Goal: Communication & Community: Share content

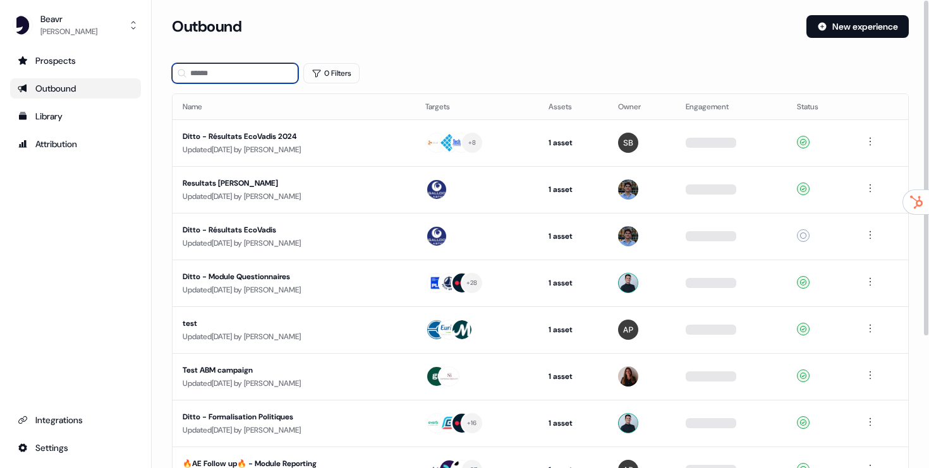
click at [221, 71] on input at bounding box center [235, 73] width 126 height 20
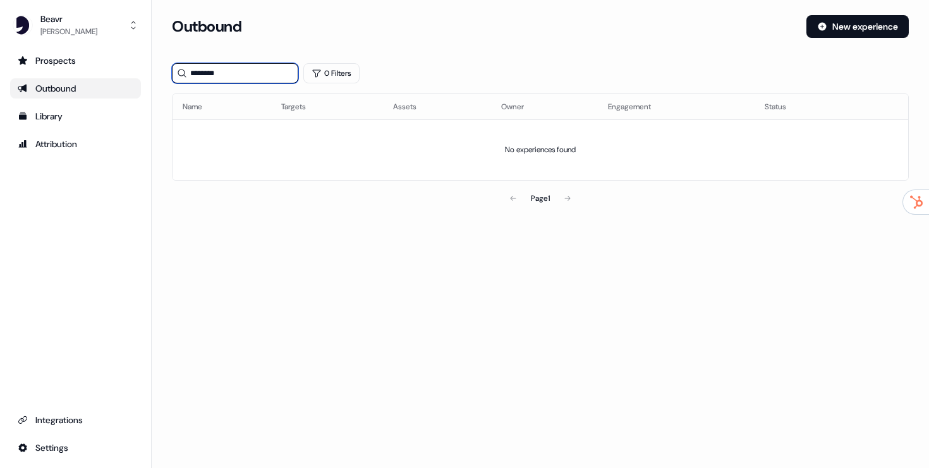
type input "********"
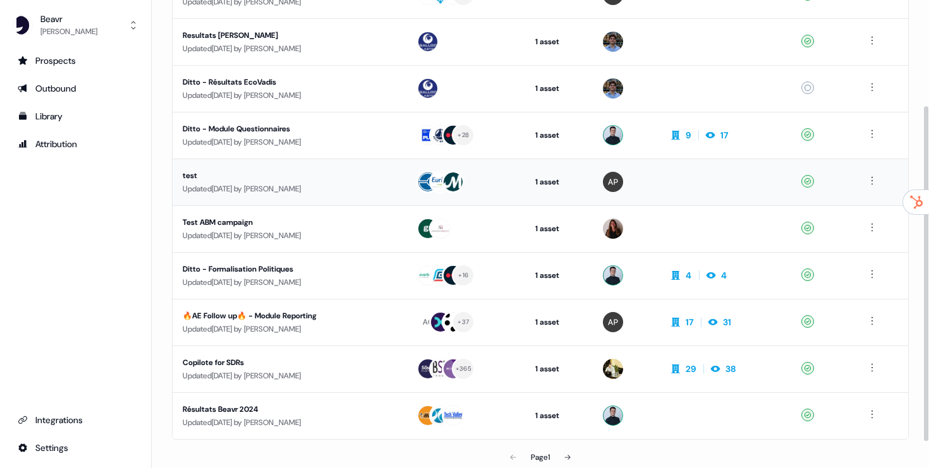
scroll to position [185, 0]
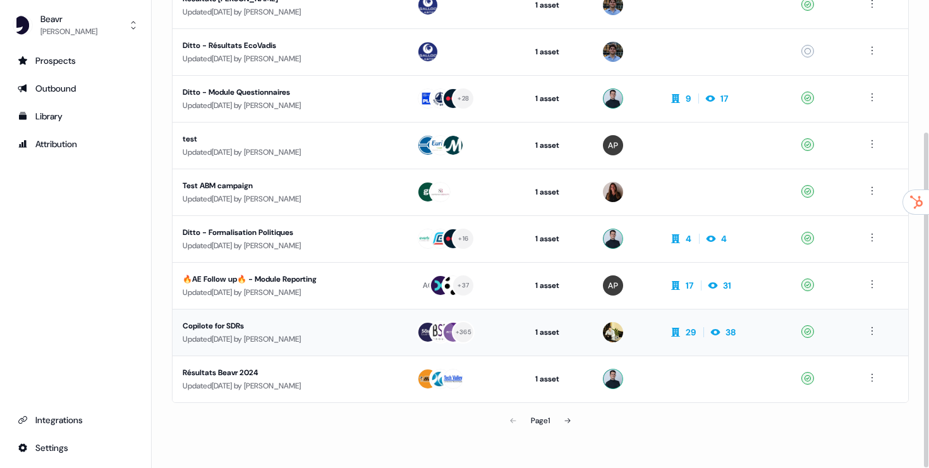
click at [321, 340] on div "Updated [DATE] by [PERSON_NAME]" at bounding box center [290, 339] width 214 height 13
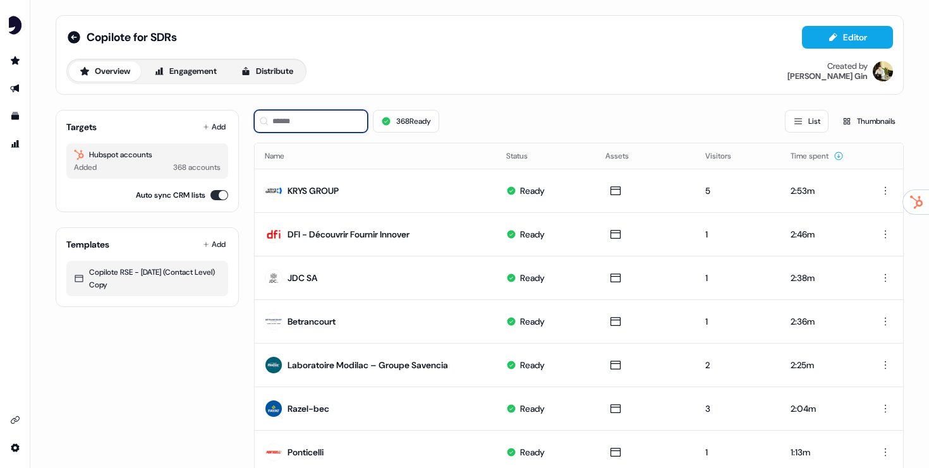
click at [311, 121] on input at bounding box center [311, 121] width 114 height 23
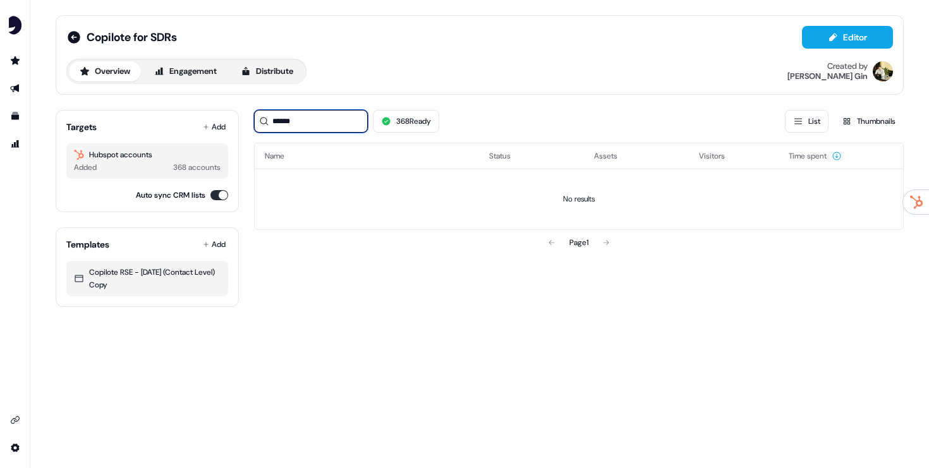
type input "*****"
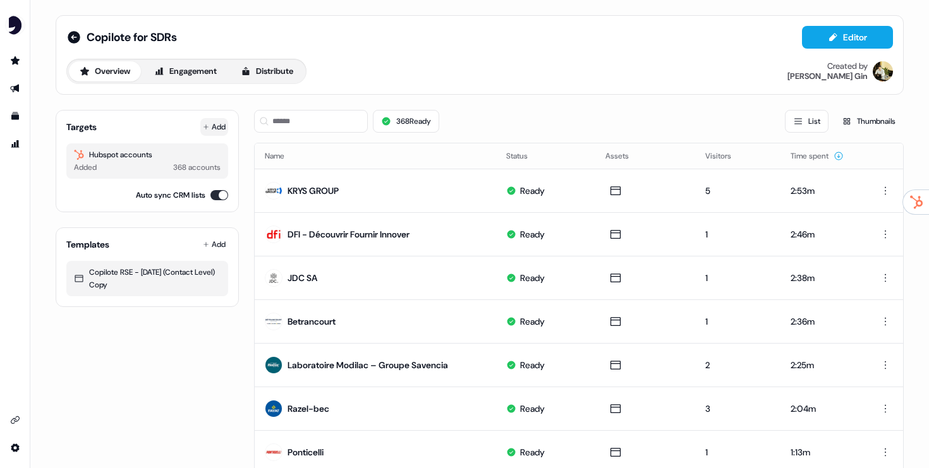
click at [209, 128] on button "Add" at bounding box center [214, 127] width 28 height 18
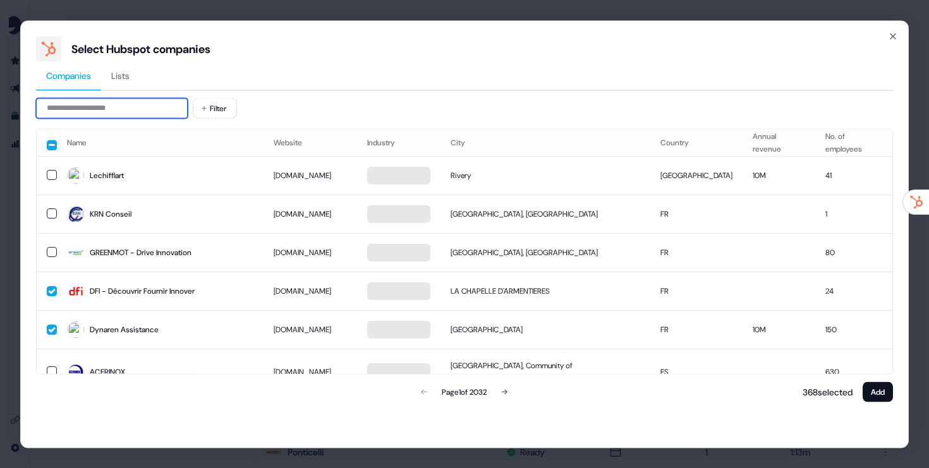
click at [141, 101] on input at bounding box center [112, 108] width 152 height 20
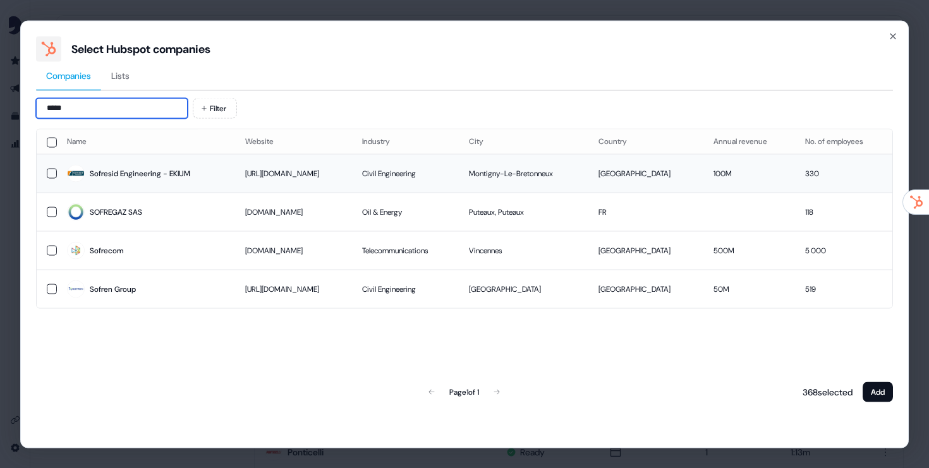
type input "*****"
click at [97, 172] on div "Sofresid Engineering - EKIUM" at bounding box center [140, 174] width 101 height 13
click at [878, 401] on button "Add" at bounding box center [878, 392] width 30 height 20
click at [879, 391] on button "Add" at bounding box center [878, 392] width 30 height 20
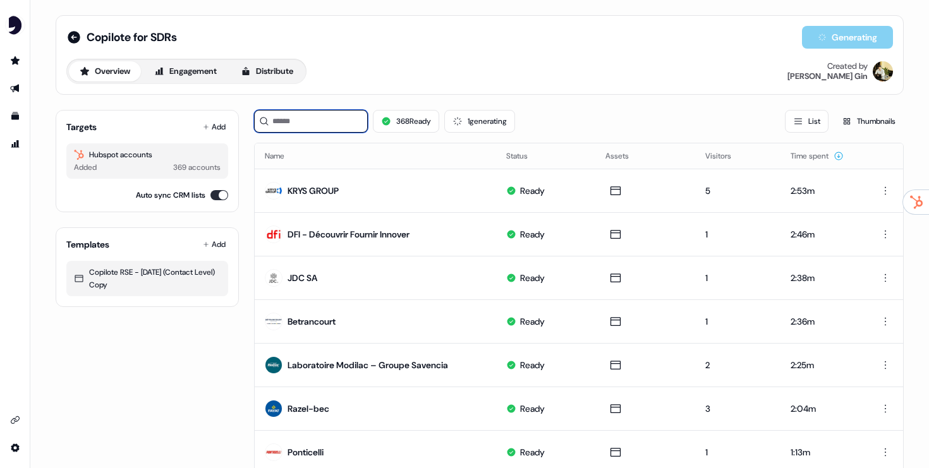
click at [323, 121] on input at bounding box center [311, 121] width 114 height 23
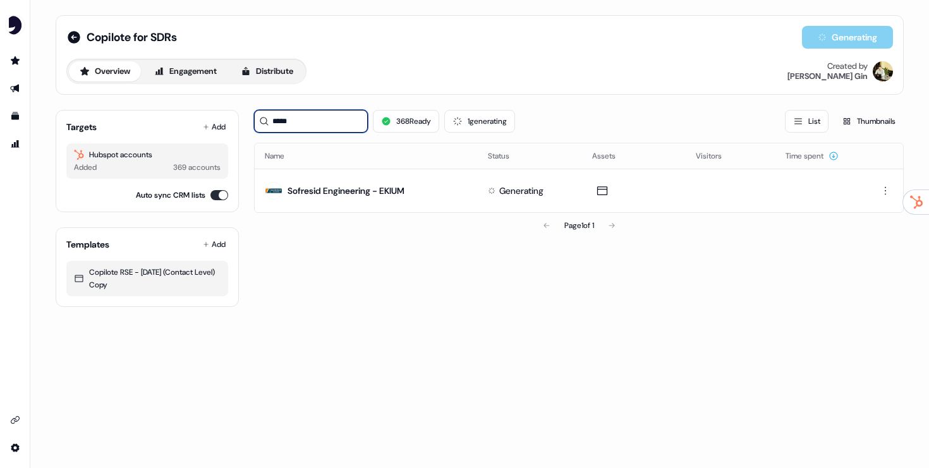
type input "*****"
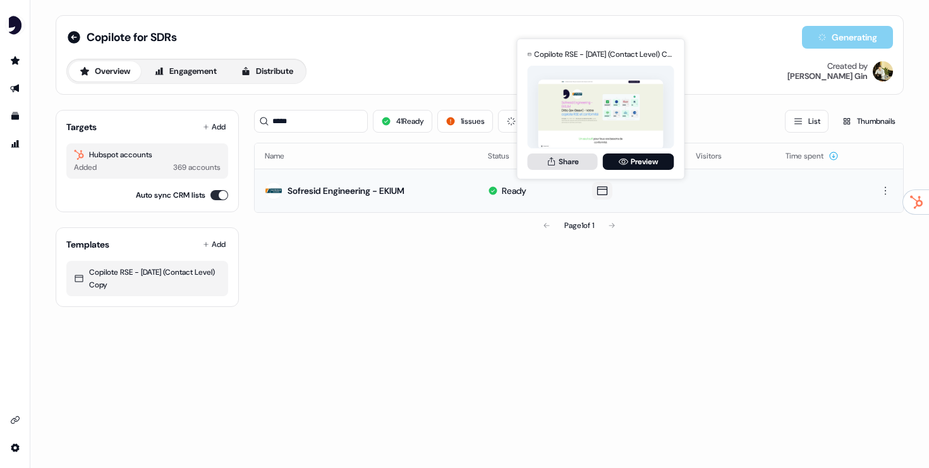
click at [563, 160] on button "Share" at bounding box center [563, 162] width 70 height 16
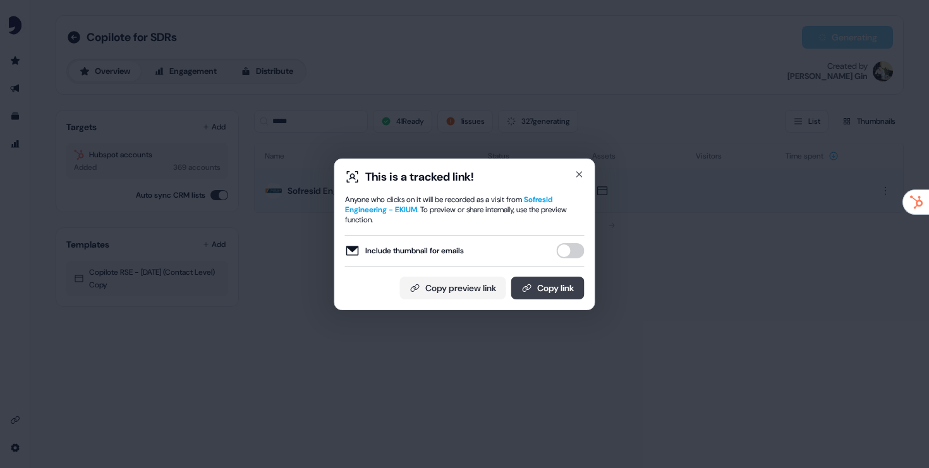
click at [544, 292] on button "Copy link" at bounding box center [547, 288] width 73 height 23
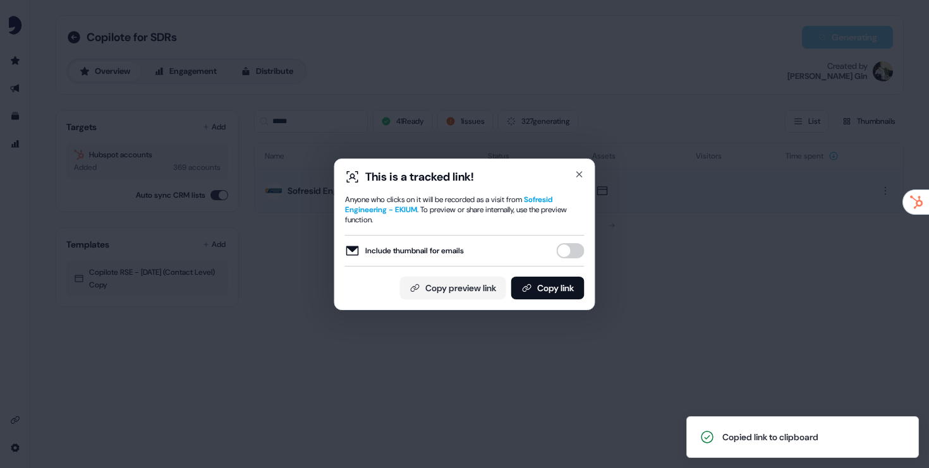
click at [613, 364] on div "This is a tracked link! Anyone who clicks on it will be recorded as a visit fro…" at bounding box center [464, 234] width 929 height 468
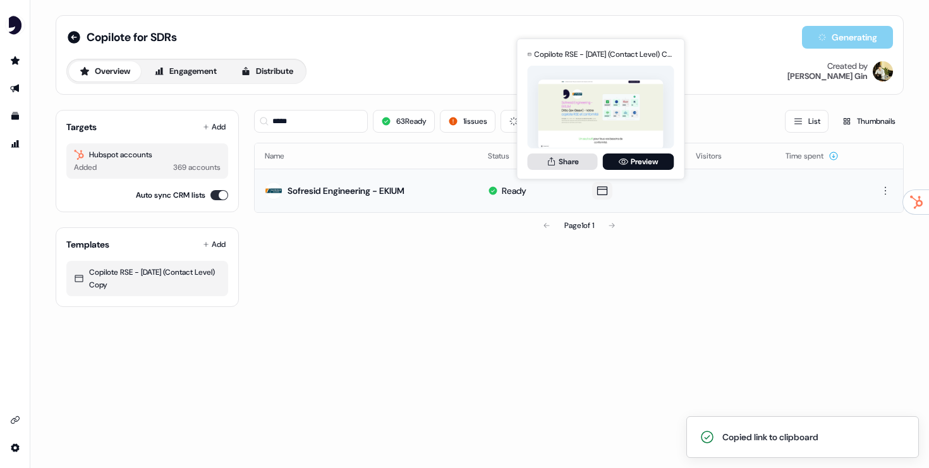
click at [578, 161] on button "Share" at bounding box center [563, 162] width 70 height 16
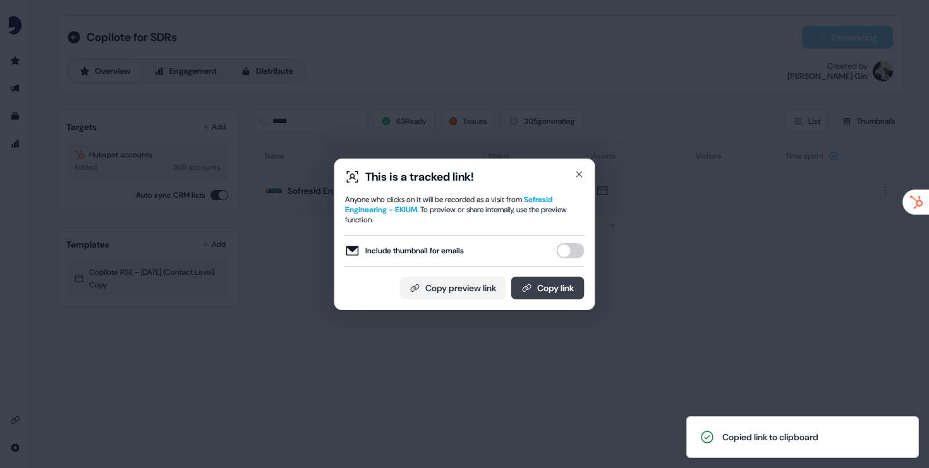
click at [544, 293] on button "Copy link" at bounding box center [547, 288] width 73 height 23
click at [565, 288] on button "Copy link" at bounding box center [547, 288] width 73 height 23
click at [565, 331] on div "This is a tracked link! Anyone who clicks on it will be recorded as a visit fro…" at bounding box center [464, 234] width 929 height 468
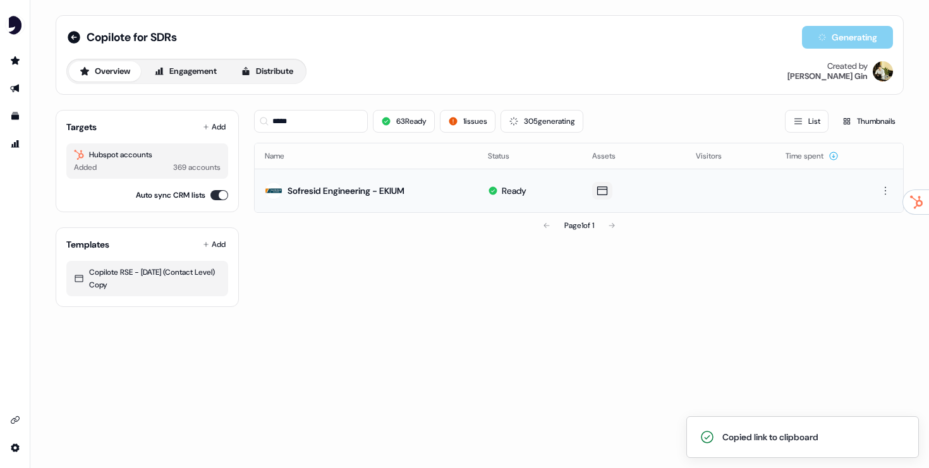
click at [597, 189] on icon at bounding box center [602, 191] width 15 height 13
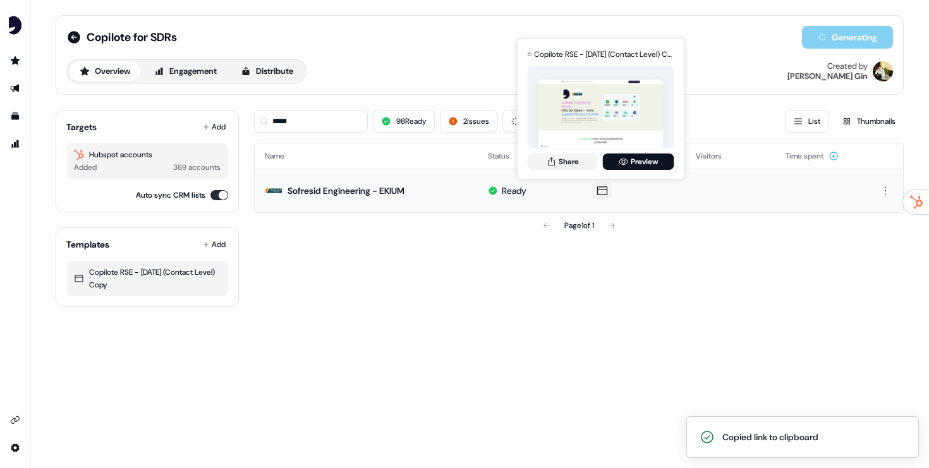
click at [609, 188] on button at bounding box center [602, 191] width 20 height 18
click at [579, 162] on button "Share" at bounding box center [563, 162] width 70 height 16
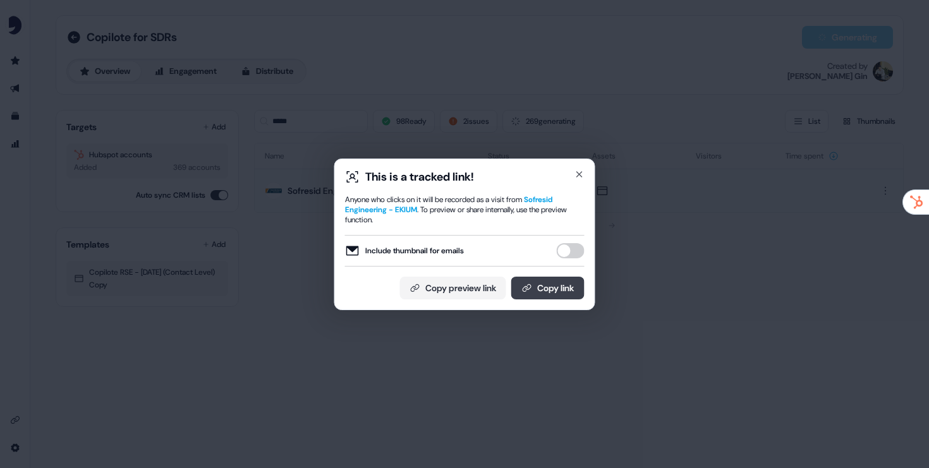
click at [539, 290] on button "Copy link" at bounding box center [547, 288] width 73 height 23
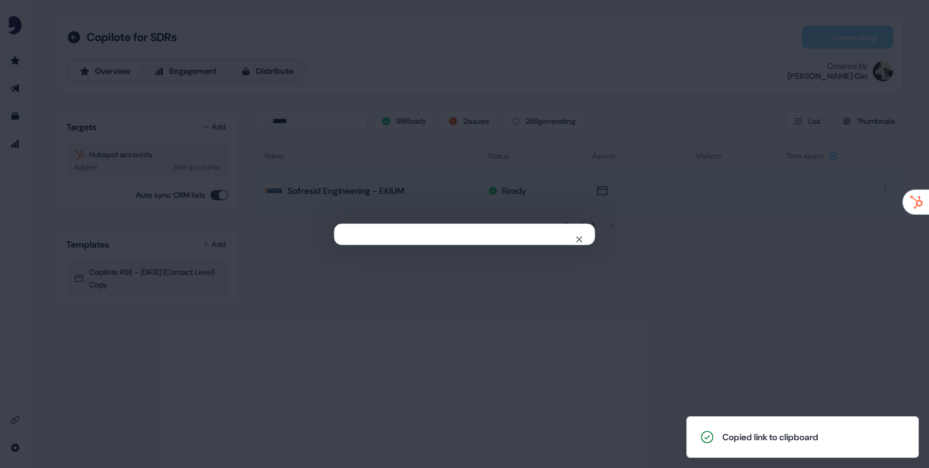
click at [637, 379] on div "Close" at bounding box center [464, 234] width 929 height 468
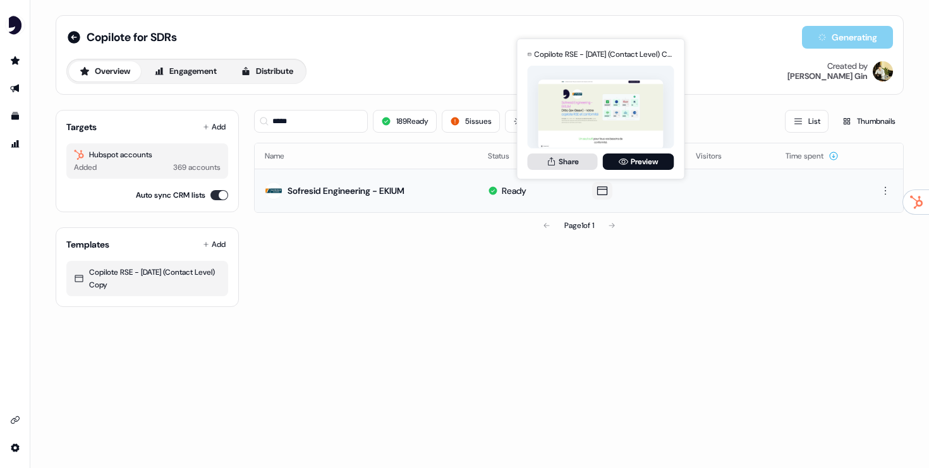
click at [572, 165] on button "Share" at bounding box center [563, 162] width 70 height 16
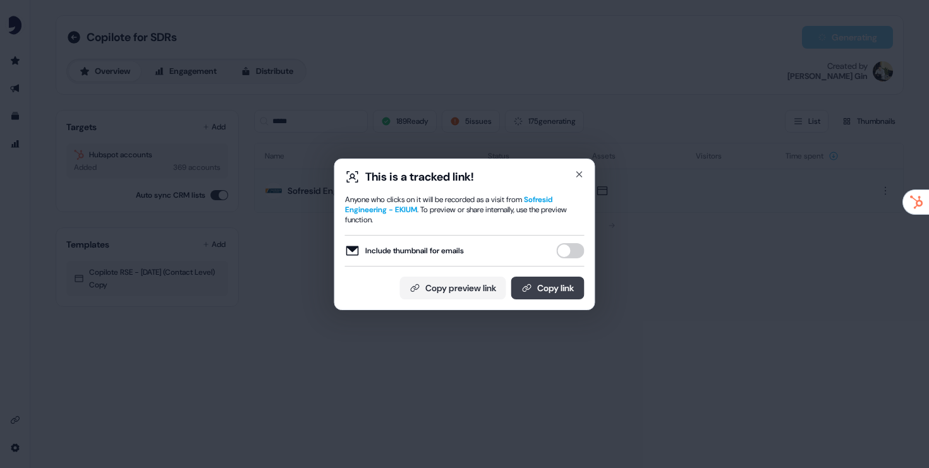
click at [549, 290] on button "Copy link" at bounding box center [547, 288] width 73 height 23
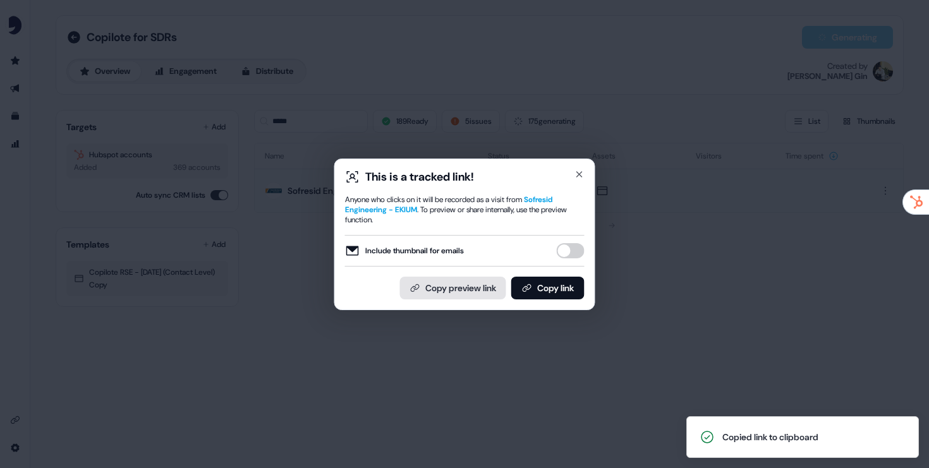
click at [477, 285] on button "Copy preview link" at bounding box center [453, 288] width 106 height 23
click at [536, 286] on button "Copy link" at bounding box center [547, 288] width 73 height 23
click at [483, 111] on div "This is a tracked link! Anyone who clicks on it will be recorded as a visit fro…" at bounding box center [464, 234] width 929 height 468
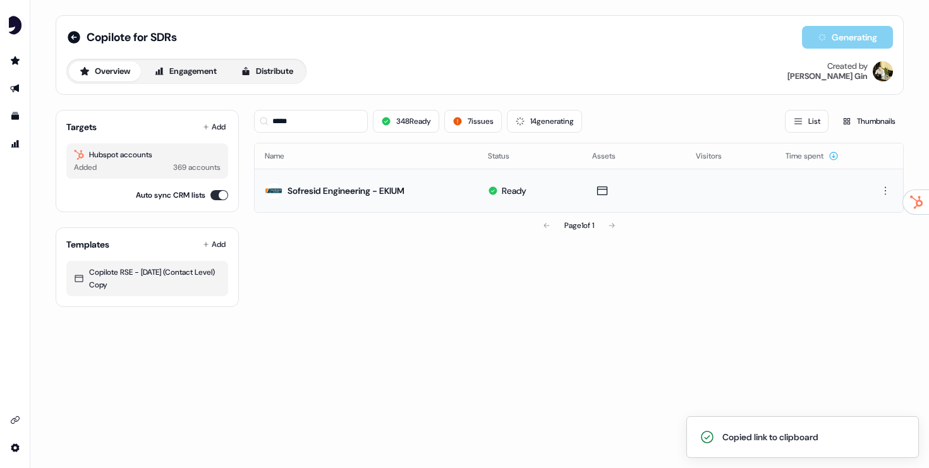
click at [479, 187] on td "Ready" at bounding box center [530, 191] width 104 height 44
click at [481, 121] on button "7 issues" at bounding box center [473, 121] width 58 height 23
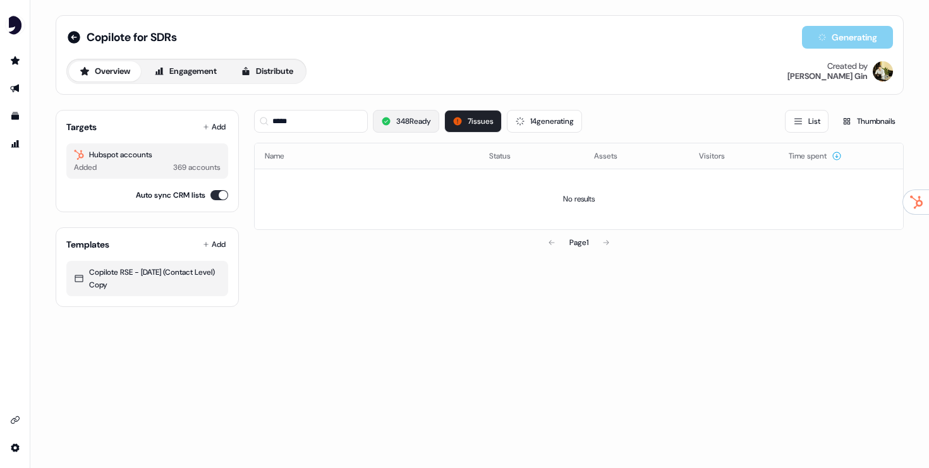
click at [417, 127] on button "348 Ready" at bounding box center [406, 121] width 66 height 23
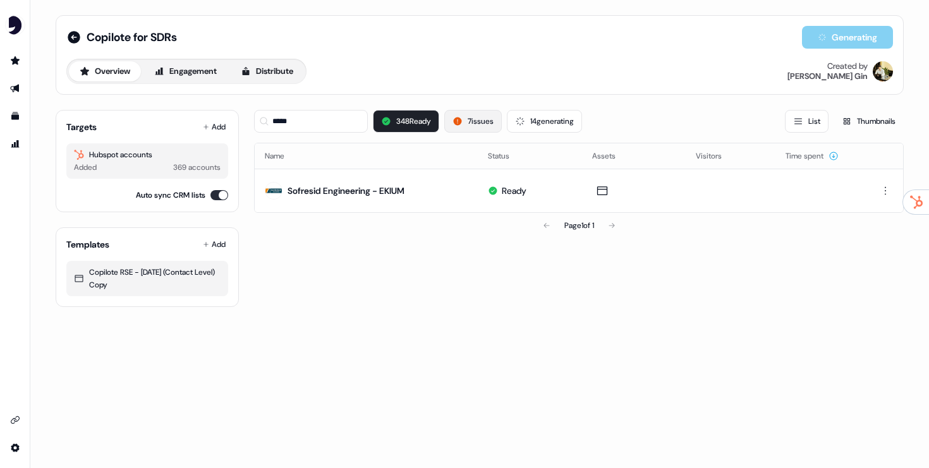
click at [463, 125] on icon at bounding box center [458, 121] width 10 height 10
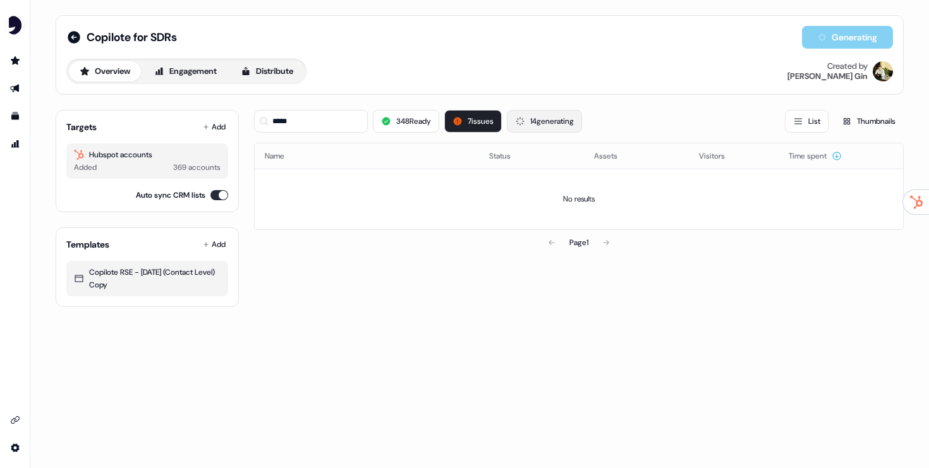
click at [532, 129] on button "14 generating" at bounding box center [544, 121] width 75 height 23
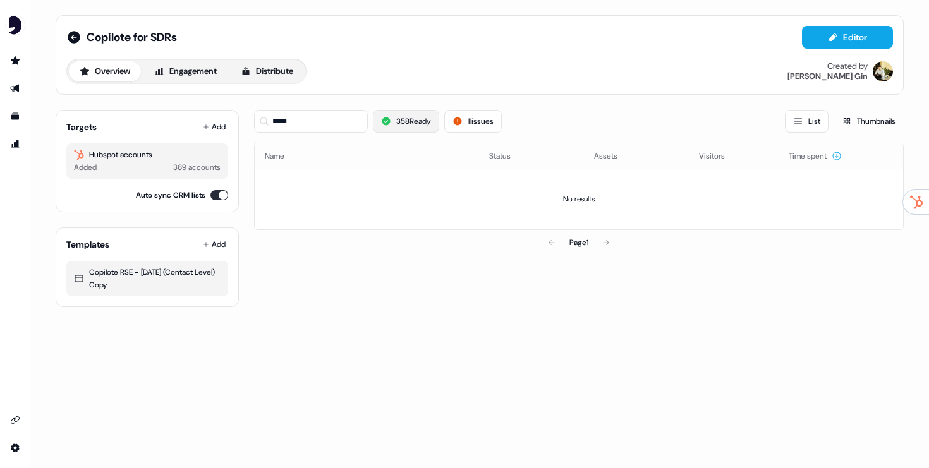
click at [387, 116] on icon at bounding box center [386, 121] width 10 height 10
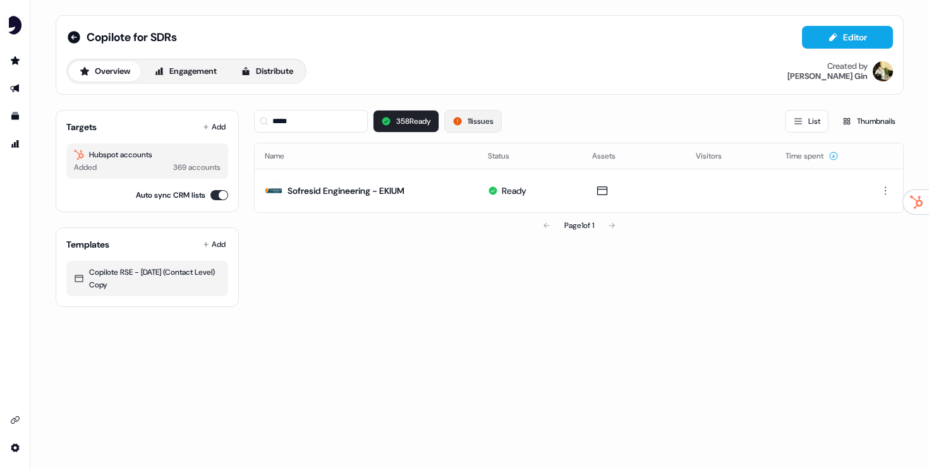
click at [482, 121] on button "11 issues" at bounding box center [473, 121] width 58 height 23
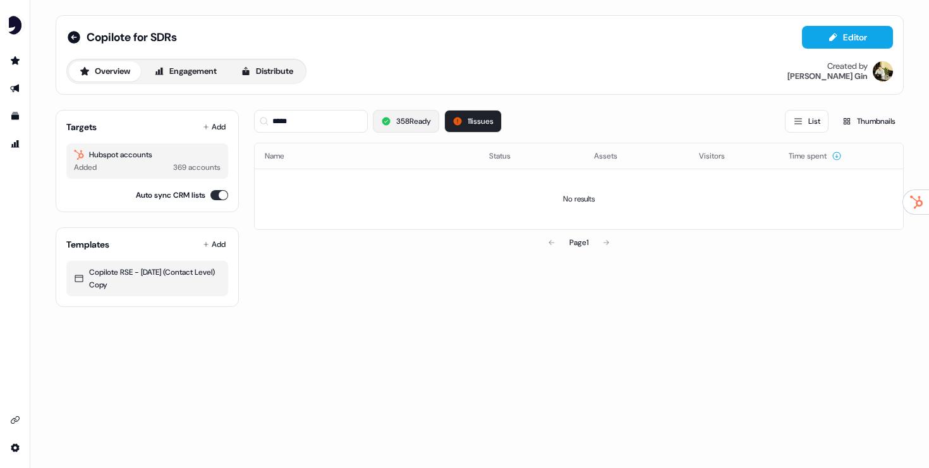
click at [413, 123] on button "358 Ready" at bounding box center [406, 121] width 66 height 23
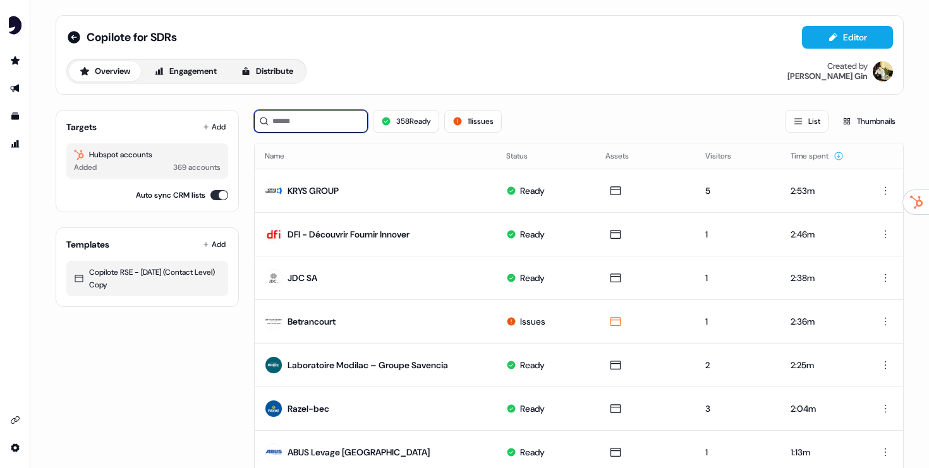
click at [316, 122] on input at bounding box center [311, 121] width 114 height 23
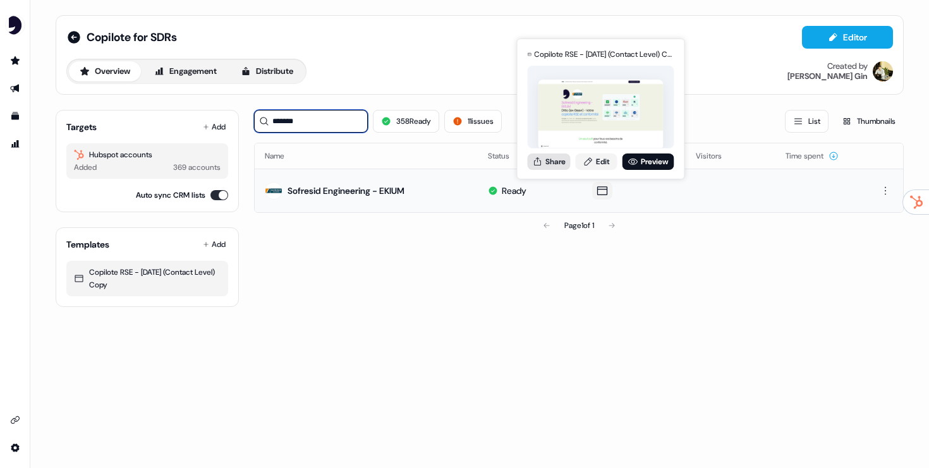
type input "*******"
click at [550, 161] on button "Share" at bounding box center [549, 162] width 43 height 16
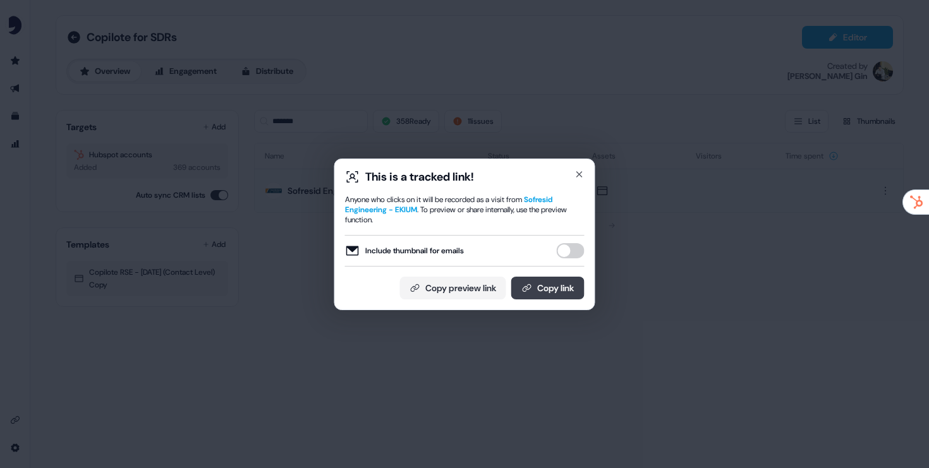
click at [557, 288] on button "Copy link" at bounding box center [547, 288] width 73 height 23
